Goal: Information Seeking & Learning: Learn about a topic

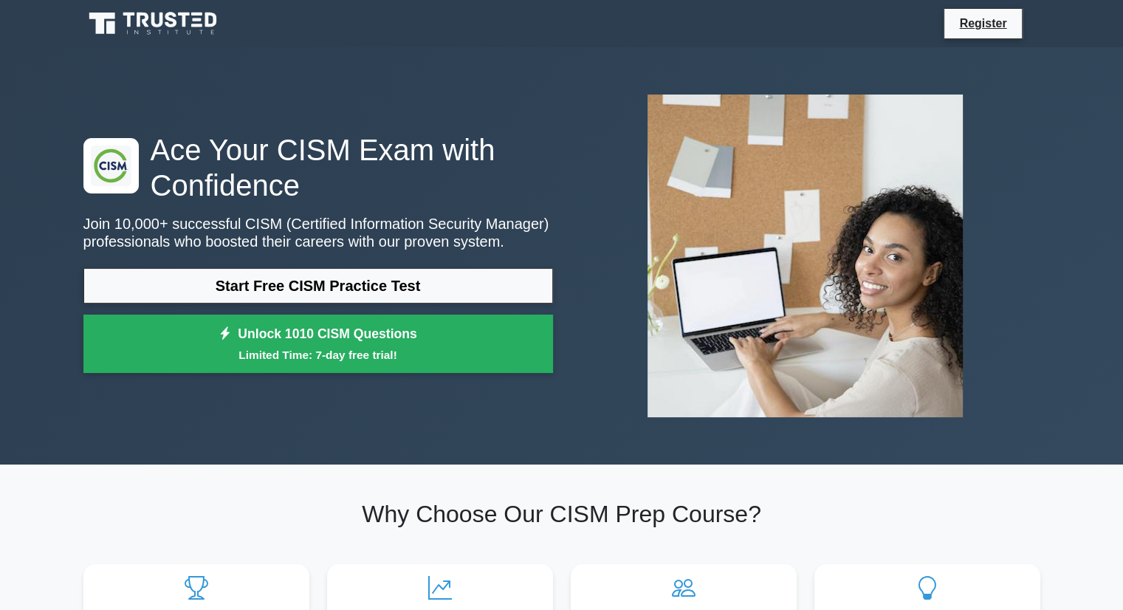
scroll to position [74, 0]
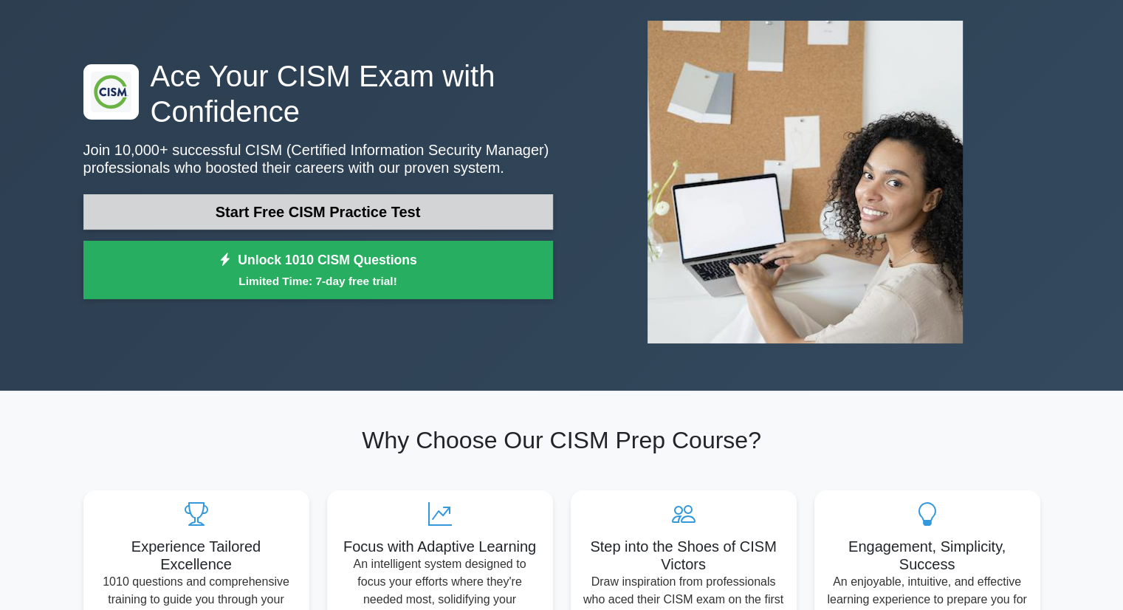
click at [398, 210] on link "Start Free CISM Practice Test" at bounding box center [318, 211] width 470 height 35
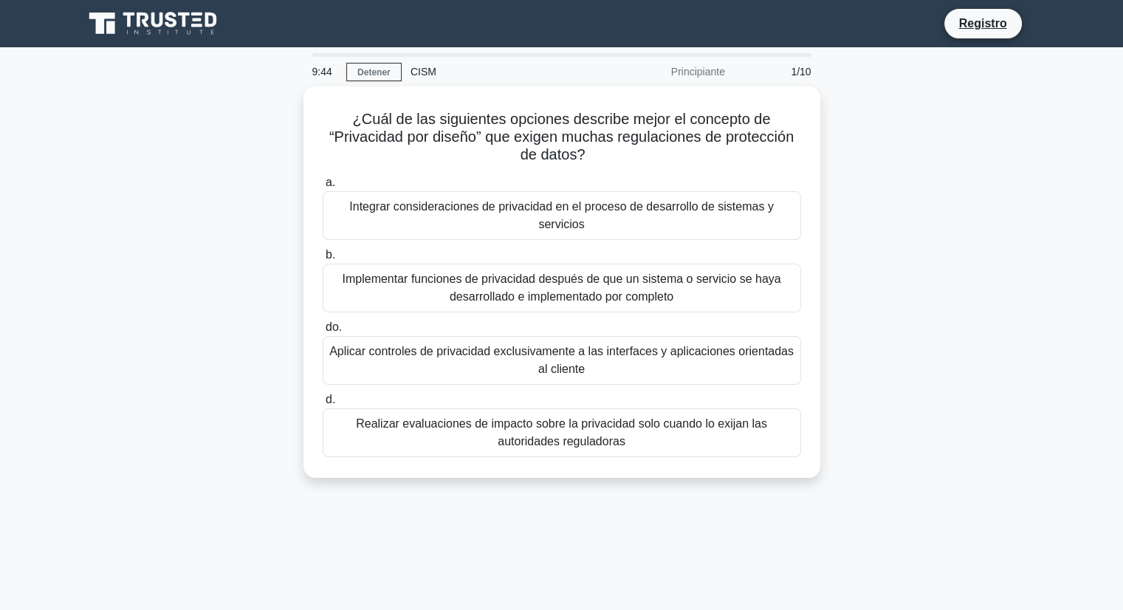
click at [966, 237] on div "¿Cuál de las siguientes opciones describe mejor el concepto de “Privacidad por …" at bounding box center [562, 290] width 975 height 409
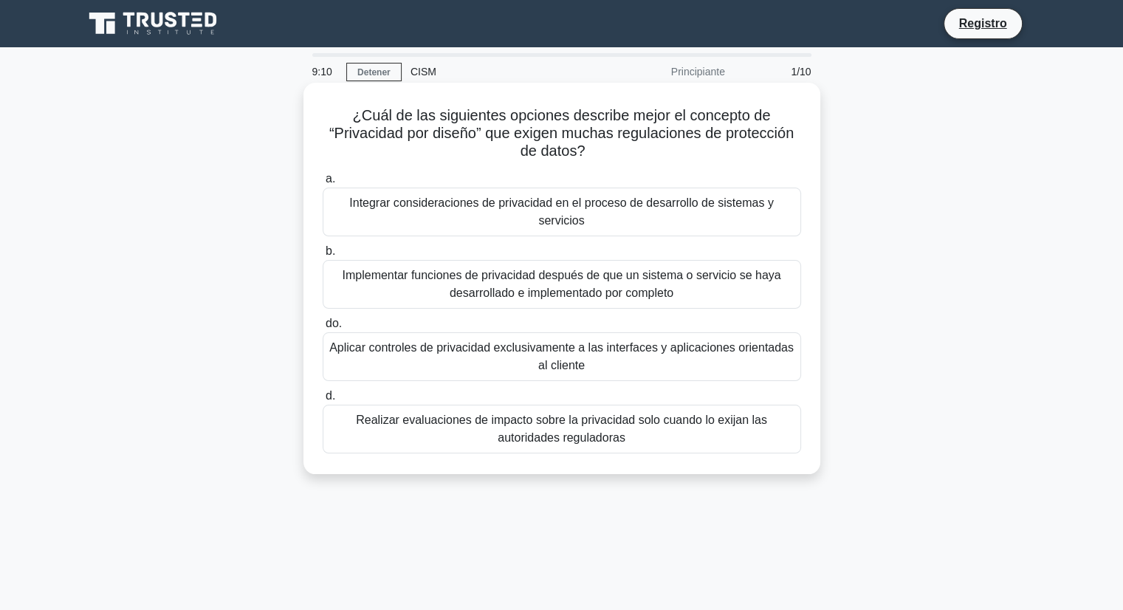
click at [549, 219] on font "Integrar consideraciones de privacidad en el proceso de desarrollo de sistemas …" at bounding box center [561, 211] width 425 height 30
click at [323, 184] on input "a. Integrar consideraciones de privacidad en el proceso de desarrollo de sistem…" at bounding box center [323, 179] width 0 height 10
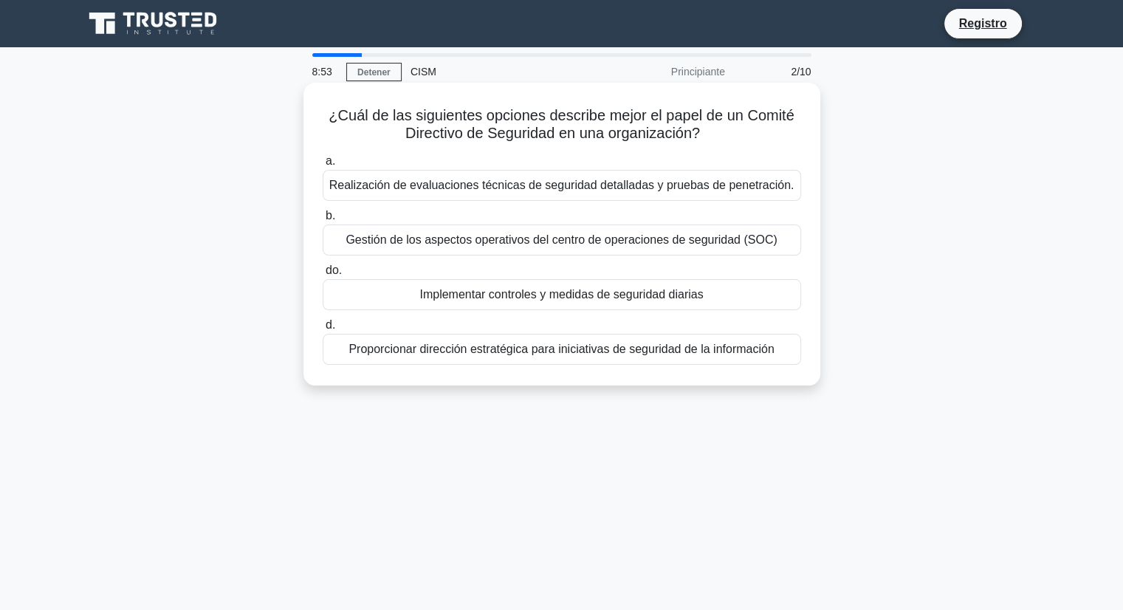
click at [684, 352] on font "Proporcionar dirección estratégica para iniciativas de seguridad de la informac…" at bounding box center [561, 349] width 425 height 13
click at [323, 330] on input "d. Proporcionar dirección estratégica para iniciativas de seguridad de la infor…" at bounding box center [323, 325] width 0 height 10
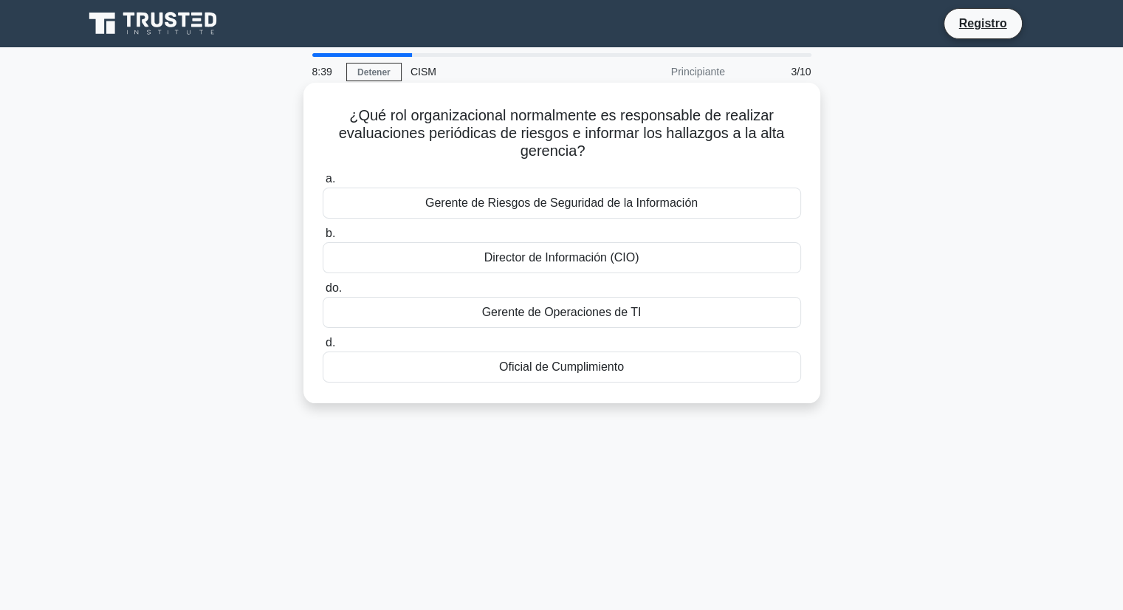
click at [515, 204] on font "Gerente de Riesgos de Seguridad de la Información" at bounding box center [561, 202] width 272 height 13
click at [323, 184] on input "a. Gerente de Riesgos de Seguridad de la Información" at bounding box center [323, 179] width 0 height 10
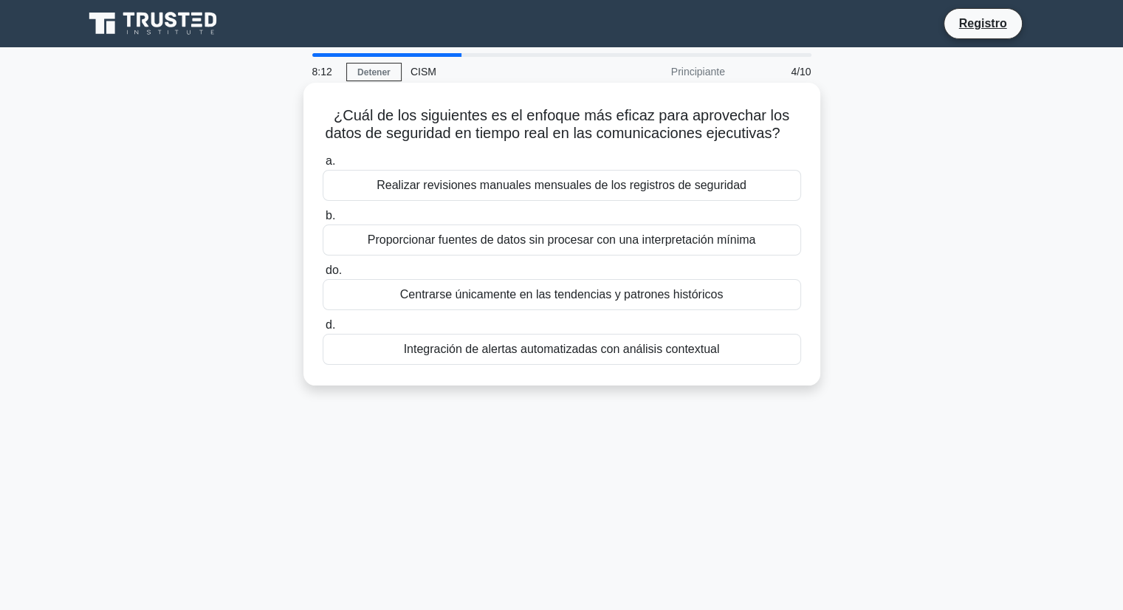
click at [606, 354] on font "Integración de alertas automatizadas con análisis contextual" at bounding box center [562, 349] width 316 height 13
click at [323, 330] on input "d. Integración de alertas automatizadas con análisis contextual" at bounding box center [323, 325] width 0 height 10
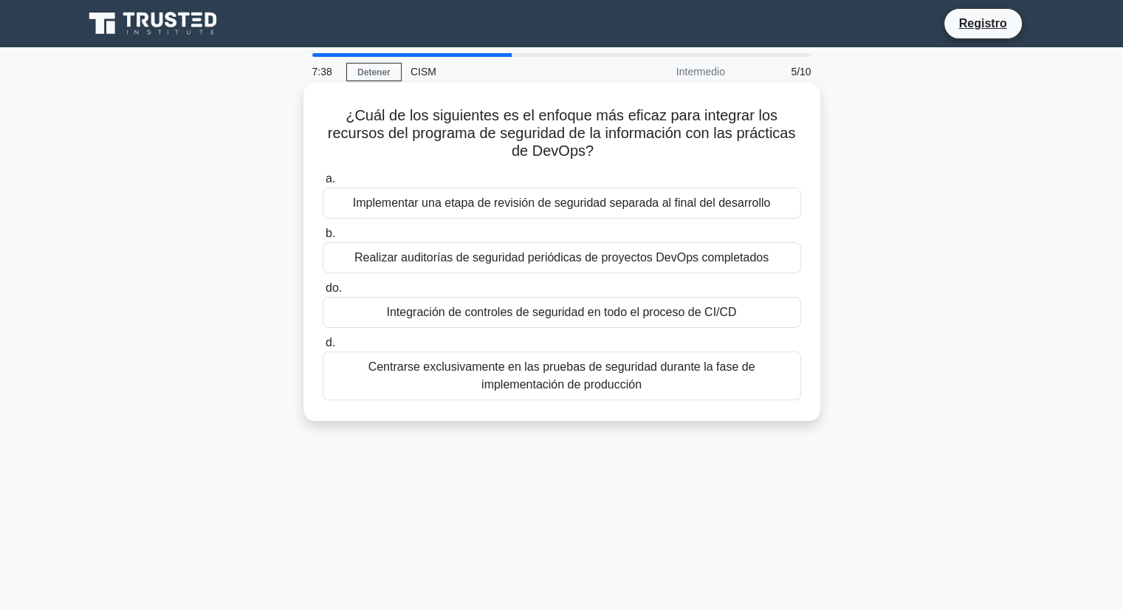
click at [584, 311] on font "Integración de controles de seguridad en todo el proceso de CI/CD" at bounding box center [561, 312] width 350 height 13
click at [323, 293] on input "do. Integración de controles de seguridad en todo el proceso de CI/CD" at bounding box center [323, 289] width 0 height 10
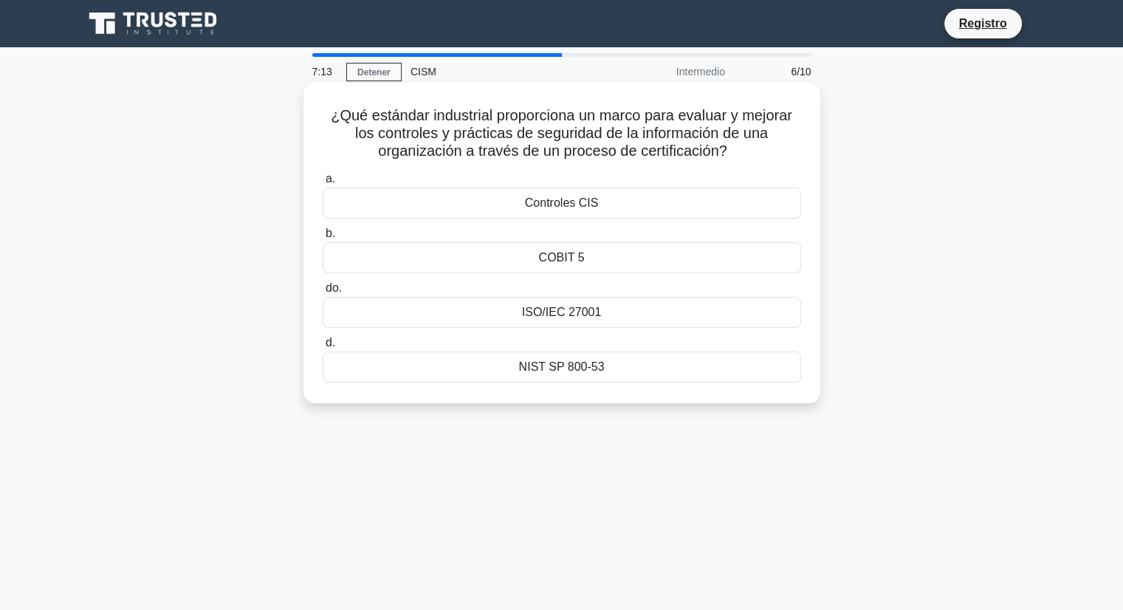
click at [535, 314] on font "ISO/IEC 27001" at bounding box center [562, 312] width 80 height 13
click at [323, 293] on input "do. ISO/IEC 27001" at bounding box center [323, 289] width 0 height 10
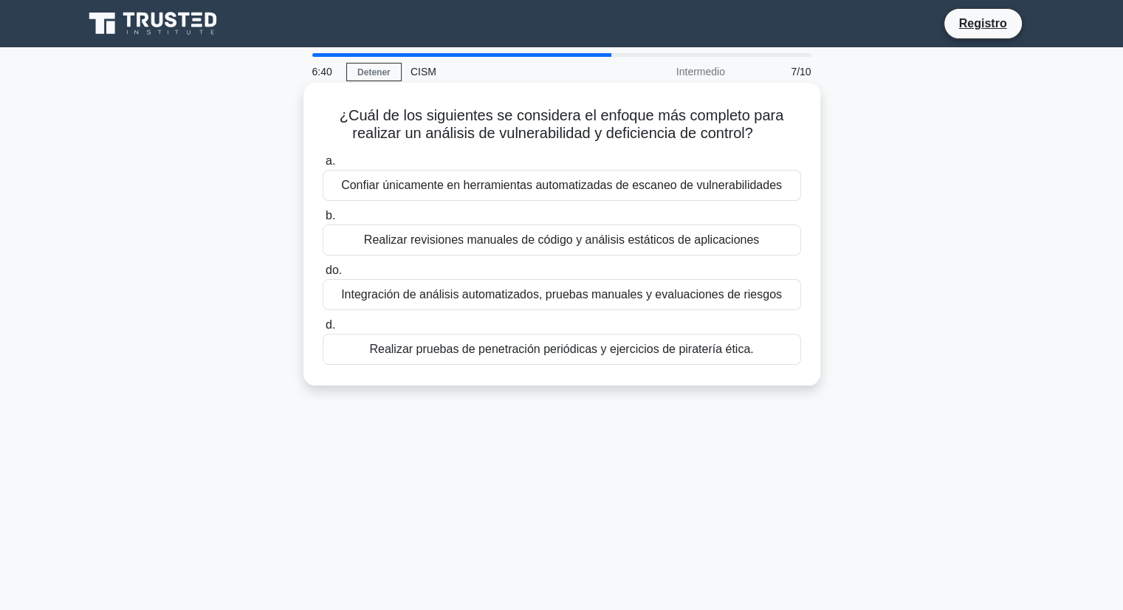
click at [696, 300] on font "Integración de análisis automatizados, pruebas manuales y evaluaciones de riesg…" at bounding box center [561, 294] width 441 height 13
click at [323, 275] on input "do. Integración de análisis automatizados, pruebas manuales y evaluaciones de r…" at bounding box center [323, 271] width 0 height 10
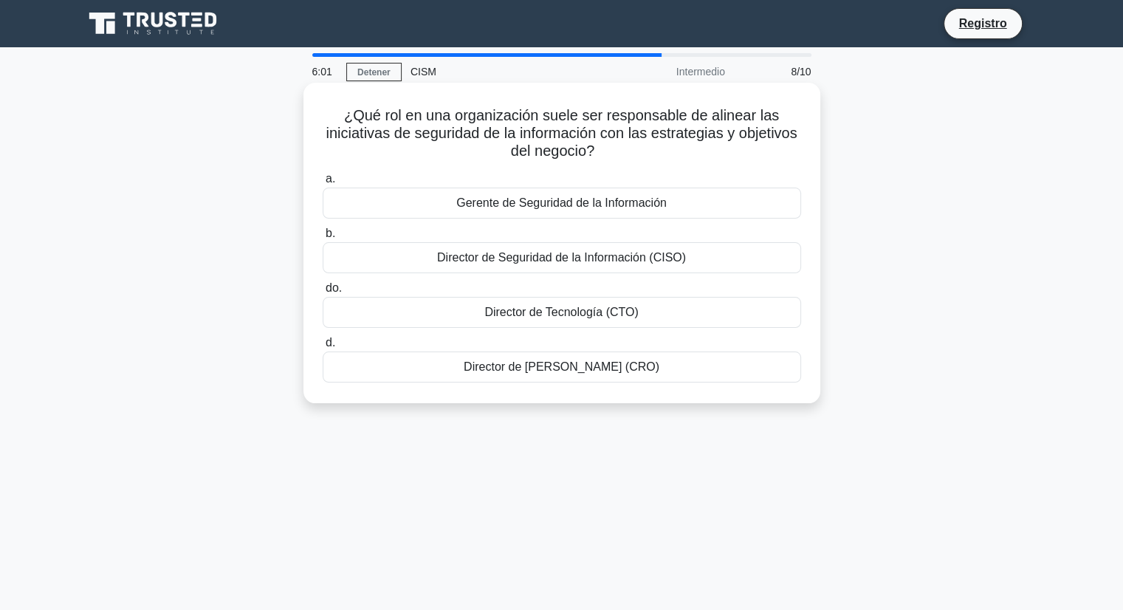
click at [590, 204] on font "Gerente de Seguridad de la Información" at bounding box center [561, 202] width 210 height 13
click at [323, 184] on input "a. Gerente de Seguridad de la Información" at bounding box center [323, 179] width 0 height 10
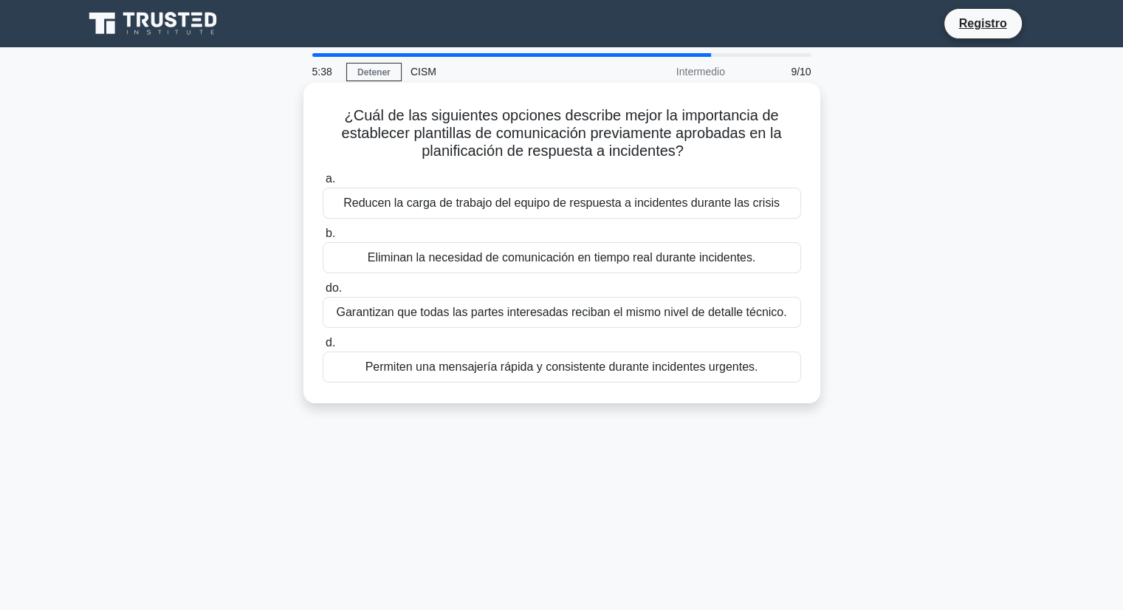
click at [658, 205] on font "Reducen la carga de trabajo del equipo de respuesta a incidentes durante las cr…" at bounding box center [561, 202] width 436 height 13
click at [323, 184] on input "a. Reducen la carga de trabajo del equipo de respuesta a incidentes durante las…" at bounding box center [323, 179] width 0 height 10
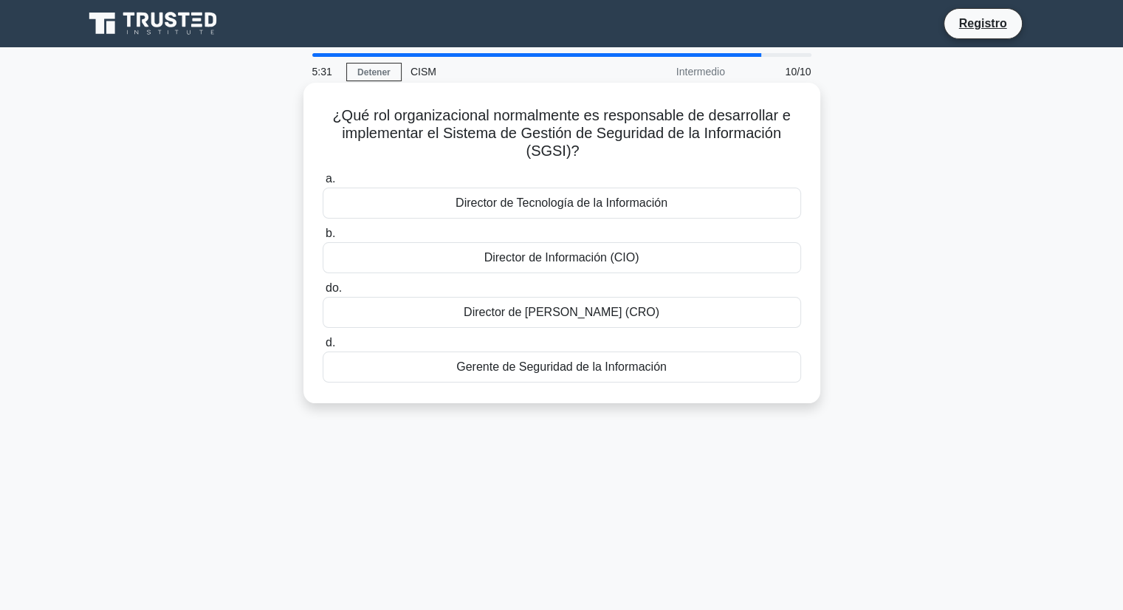
click at [569, 365] on font "Gerente de Seguridad de la Información" at bounding box center [561, 366] width 210 height 13
click at [323, 348] on input "d. Gerente de Seguridad de la Información" at bounding box center [323, 343] width 0 height 10
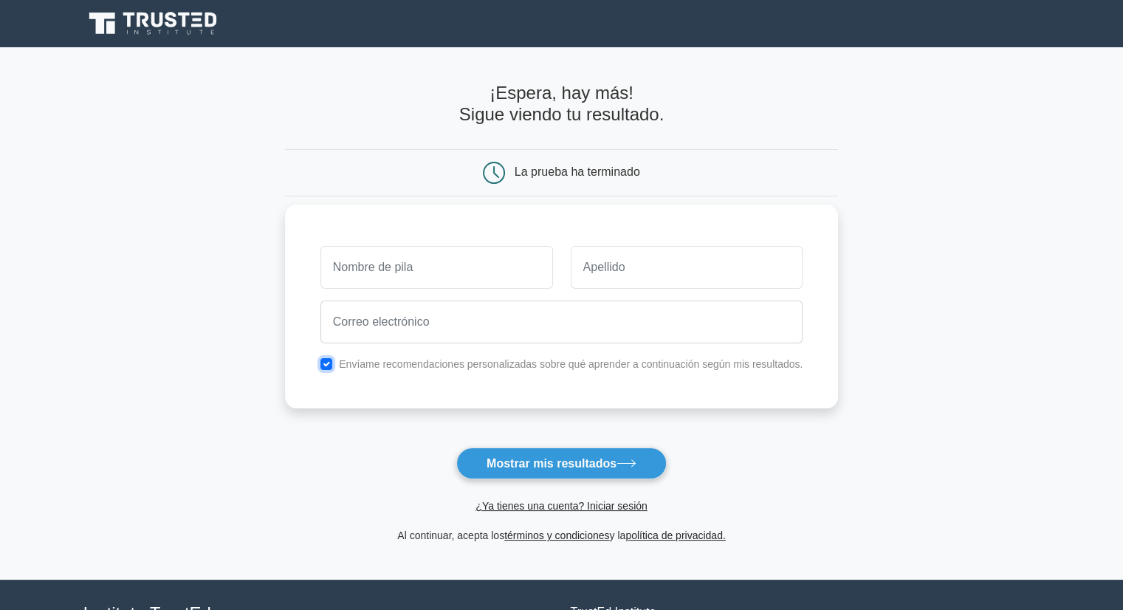
click at [332, 364] on input "checkbox" at bounding box center [326, 364] width 12 height 12
checkbox input "false"
click at [433, 271] on input "text" at bounding box center [436, 267] width 233 height 43
type input "Mauricio"
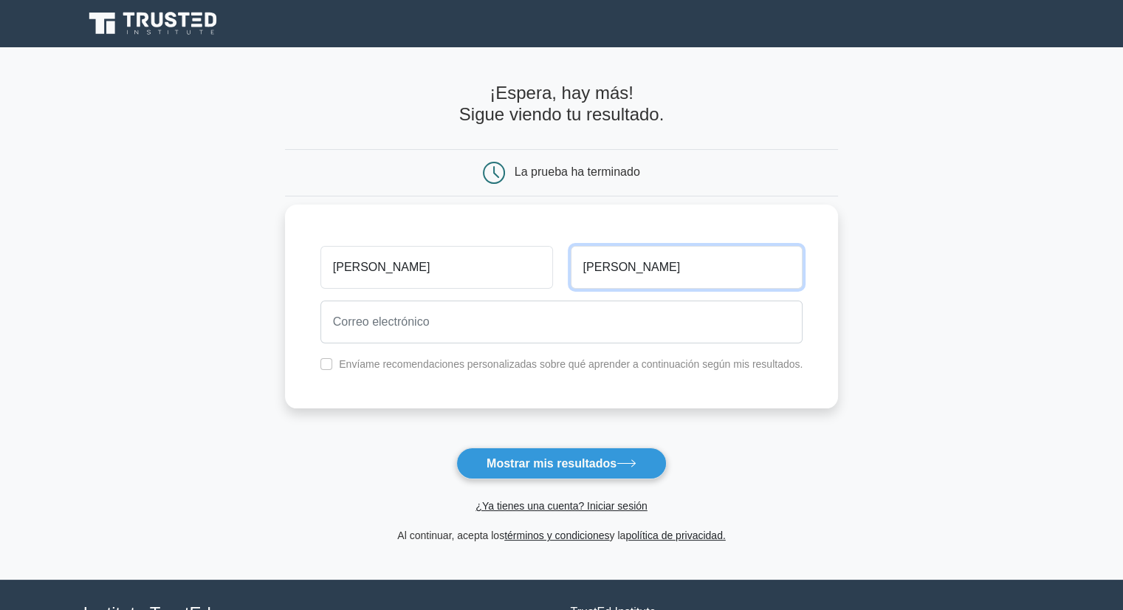
type input "Chaparro"
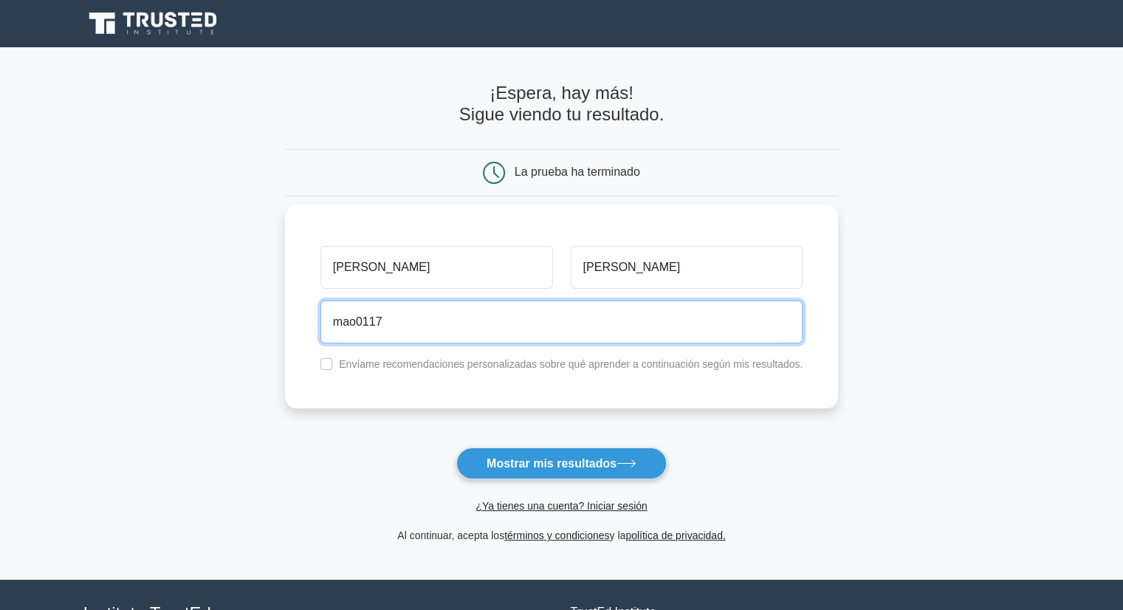
type input "mao0117@gmail.com"
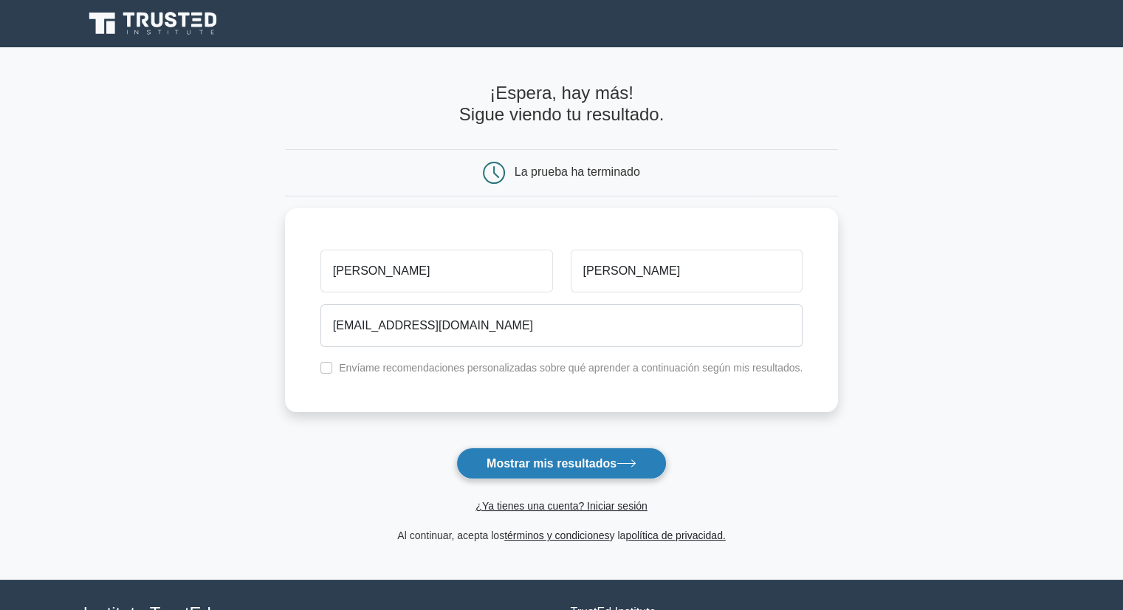
click at [555, 457] on font "Mostrar mis resultados" at bounding box center [552, 463] width 130 height 13
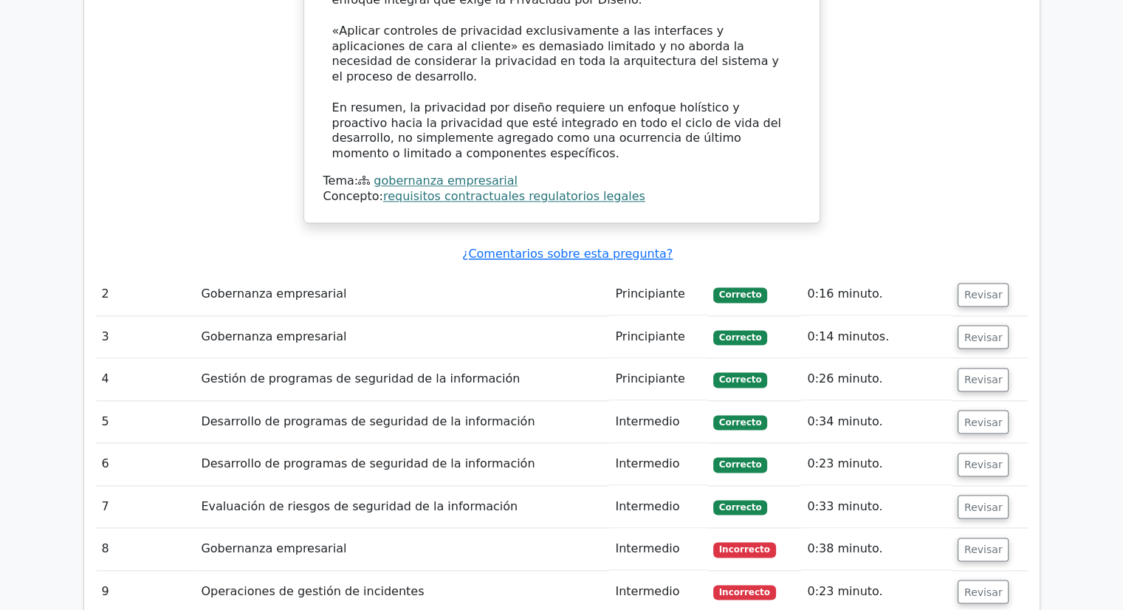
scroll to position [2014, 0]
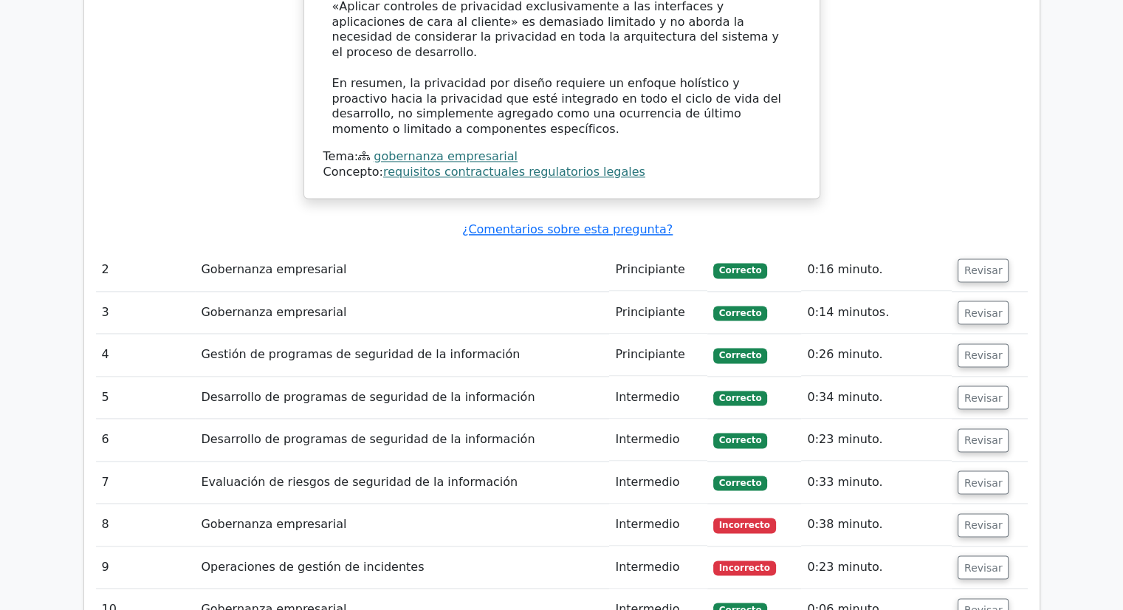
click at [419, 249] on td "Gobernanza empresarial" at bounding box center [402, 270] width 414 height 42
click at [992, 264] on font "Revisar" at bounding box center [983, 270] width 38 height 12
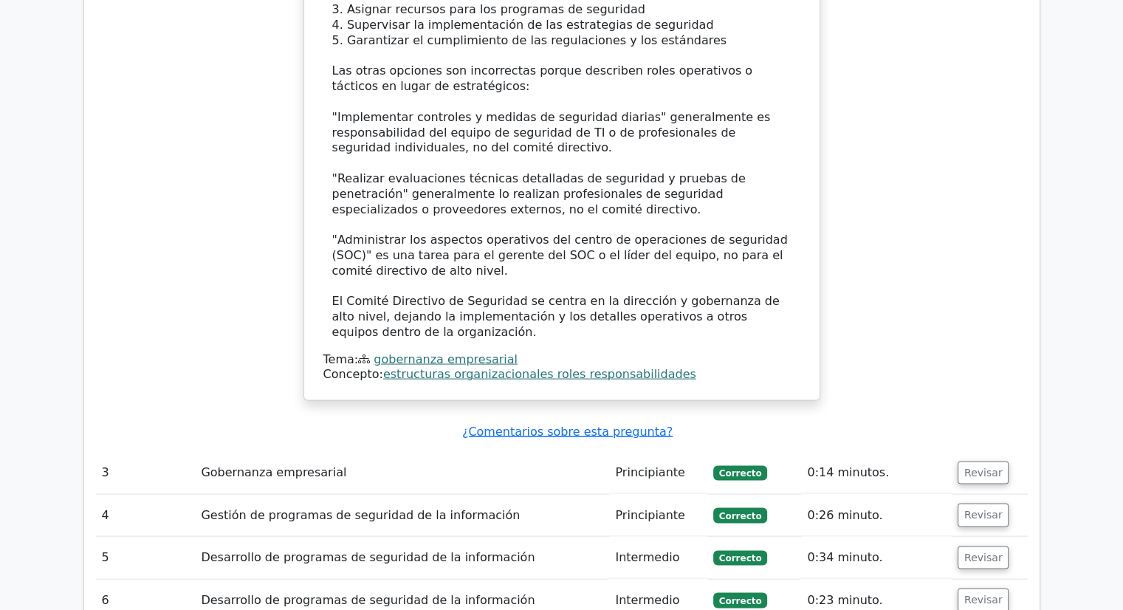
scroll to position [2827, 0]
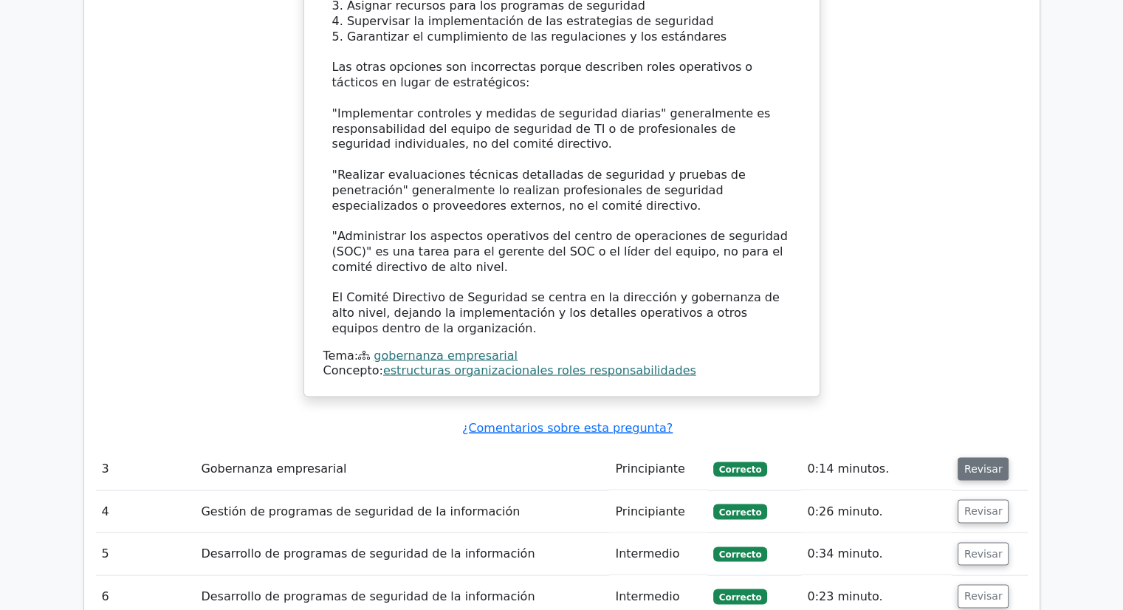
click at [973, 463] on font "Revisar" at bounding box center [983, 469] width 38 height 12
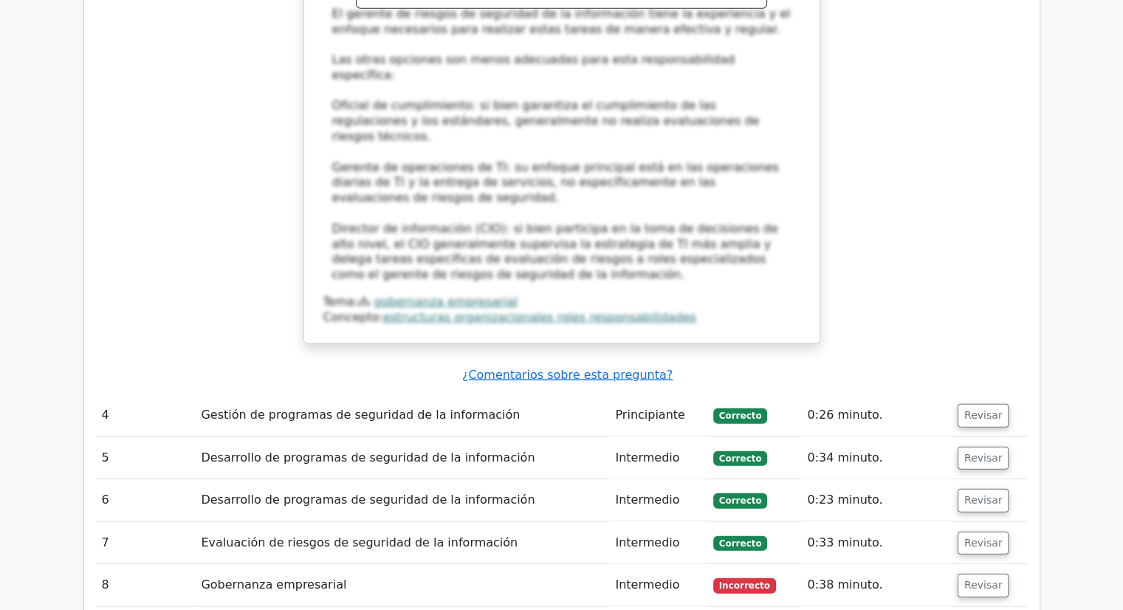
scroll to position [3860, 0]
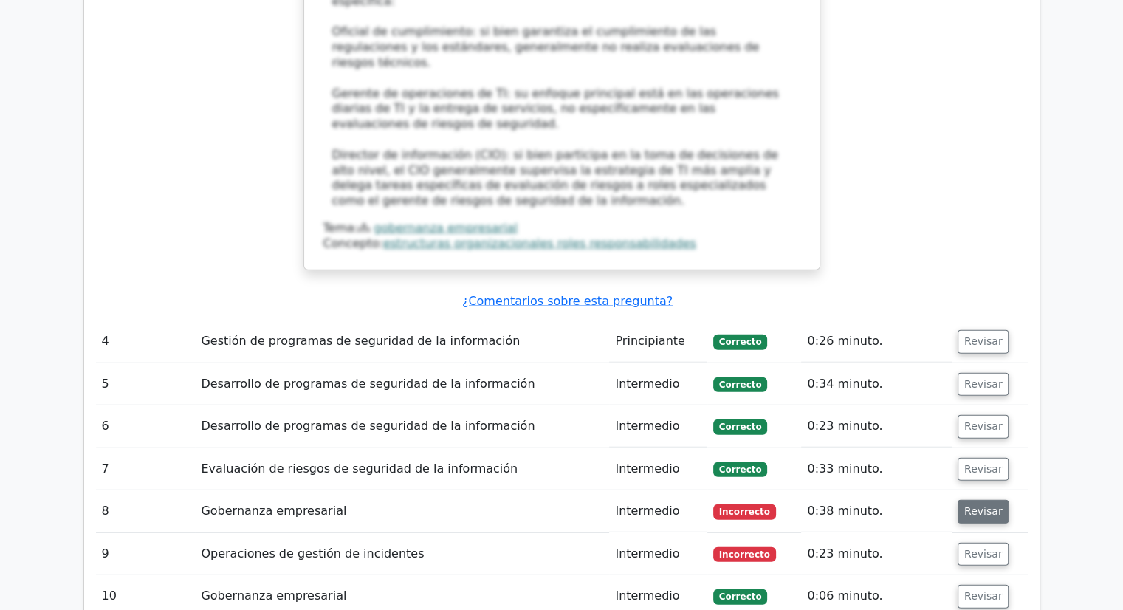
click at [969, 506] on font "Revisar" at bounding box center [983, 512] width 38 height 12
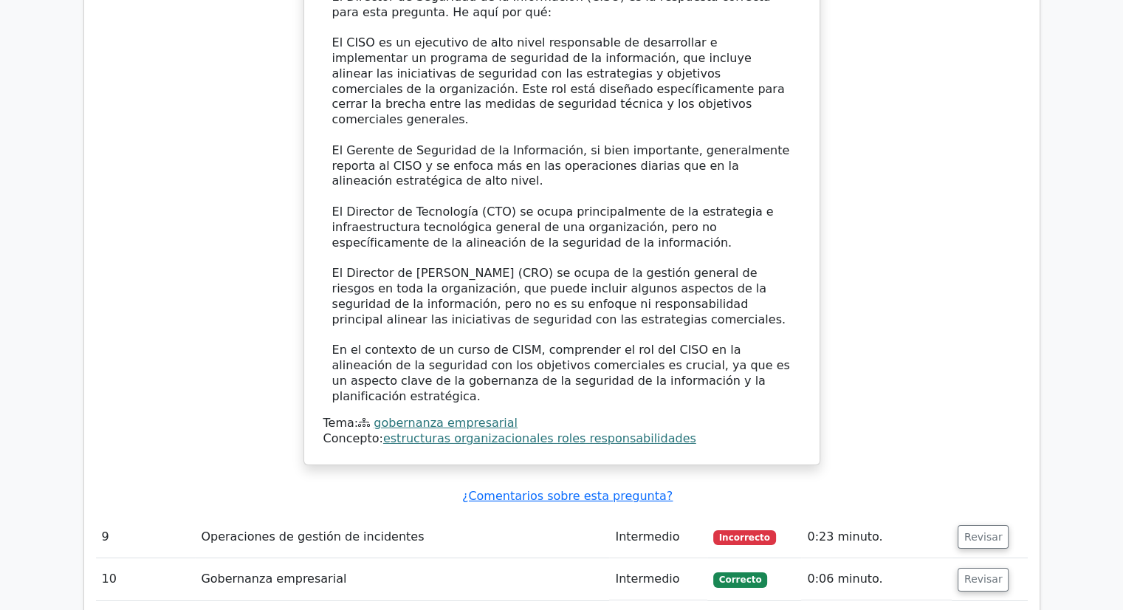
scroll to position [4746, 0]
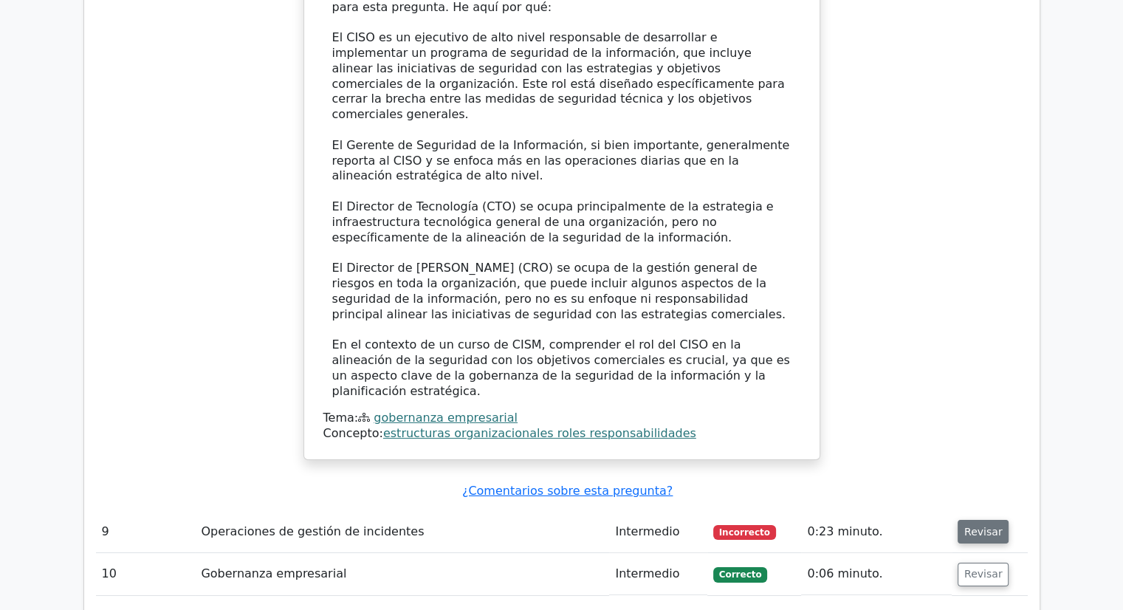
click at [975, 526] on font "Revisar" at bounding box center [983, 532] width 38 height 12
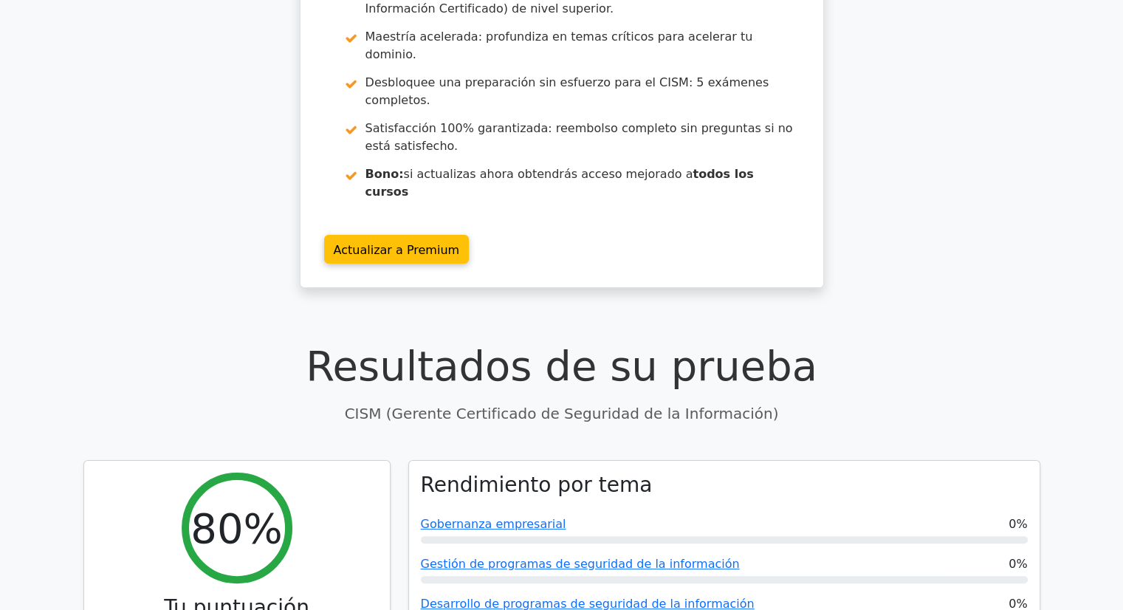
scroll to position [0, 0]
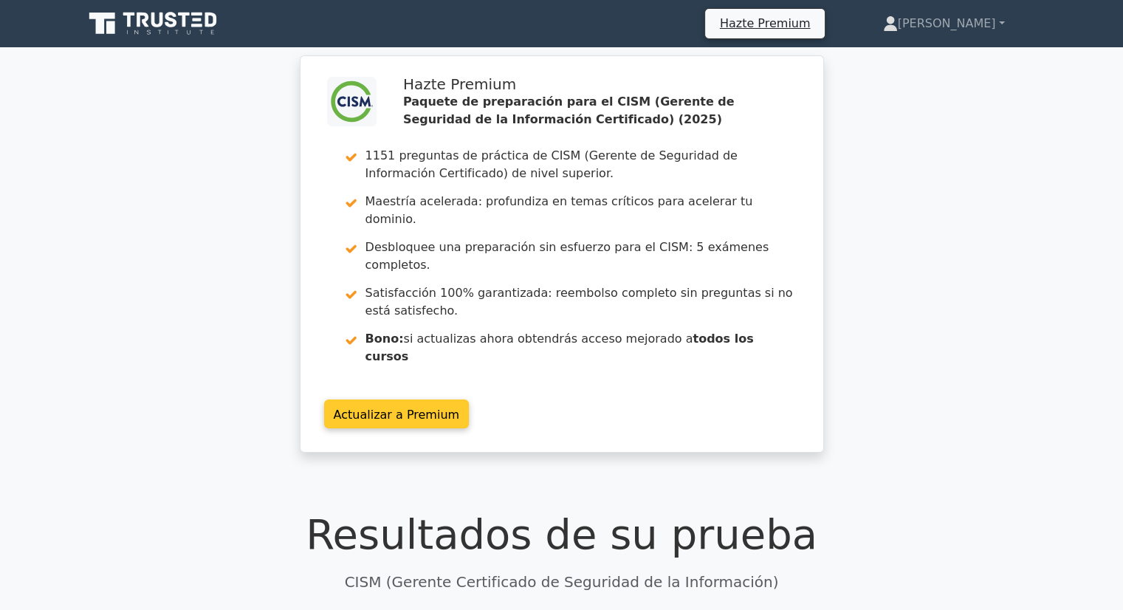
click at [439, 399] on link "Actualizar a Premium" at bounding box center [396, 413] width 145 height 29
